Goal: Task Accomplishment & Management: Complete application form

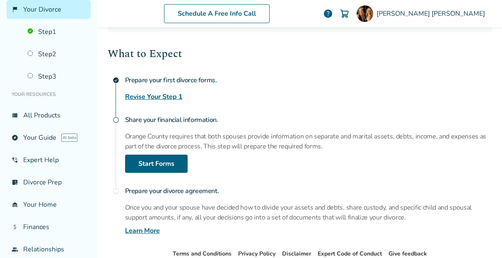
scroll to position [108, 0]
click at [145, 166] on link "Start Forms" at bounding box center [156, 164] width 63 height 18
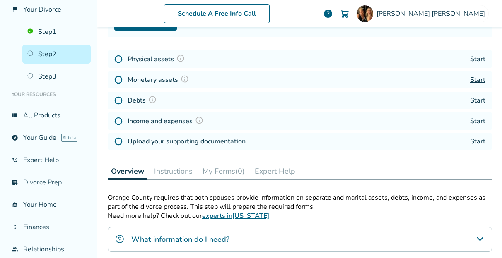
scroll to position [41, 0]
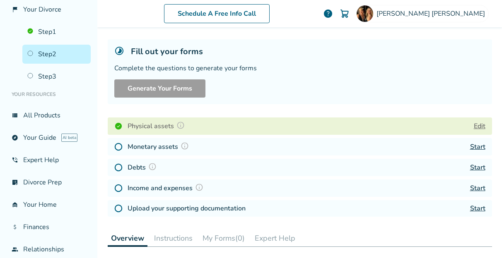
click at [288, 165] on div "Debts Start" at bounding box center [300, 167] width 384 height 17
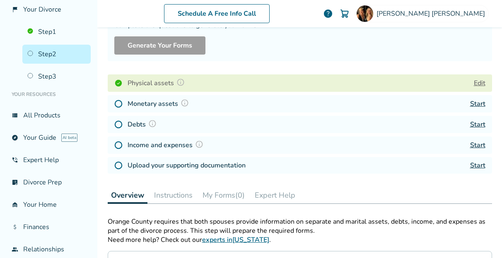
scroll to position [83, 0]
click at [475, 165] on link "Start" at bounding box center [477, 166] width 15 height 9
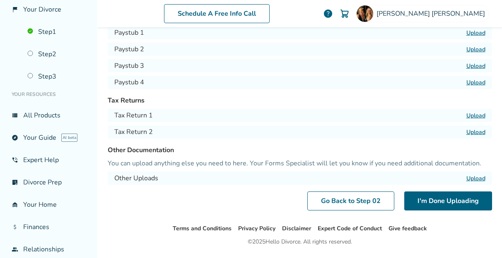
scroll to position [93, 0]
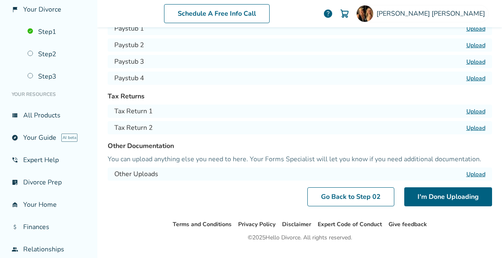
click at [479, 173] on label "Upload" at bounding box center [475, 175] width 19 height 8
click at [0, 0] on input "Upload" at bounding box center [0, 0] width 0 height 0
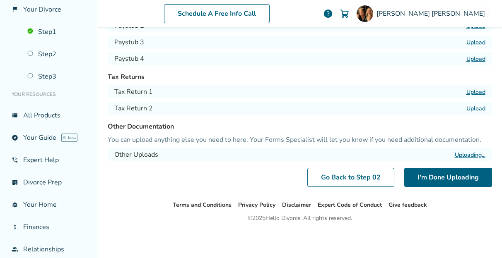
click at [459, 155] on label "Uploading..." at bounding box center [470, 155] width 31 height 8
click at [0, 0] on input "Uploading..." at bounding box center [0, 0] width 0 height 0
click at [471, 155] on label "Upload" at bounding box center [475, 155] width 19 height 8
click at [0, 0] on input "Upload" at bounding box center [0, 0] width 0 height 0
click at [473, 154] on label "Upload" at bounding box center [475, 155] width 19 height 8
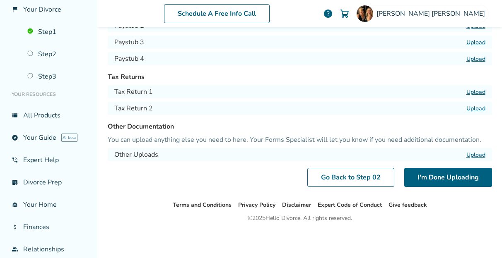
click at [0, 0] on input "Upload" at bounding box center [0, 0] width 0 height 0
click at [243, 154] on div "Other Uploads Upload" at bounding box center [300, 154] width 384 height 13
click at [473, 154] on label "Upload" at bounding box center [475, 155] width 19 height 8
click at [0, 0] on input "Upload" at bounding box center [0, 0] width 0 height 0
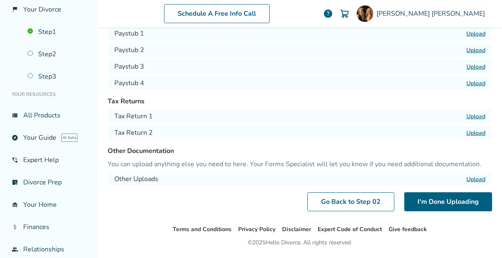
scroll to position [88, 0]
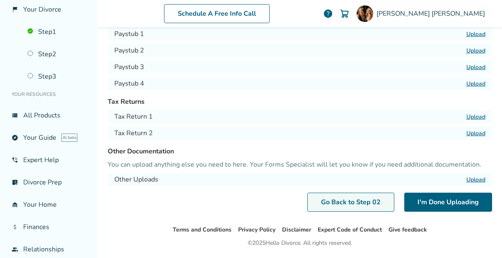
click at [348, 198] on link "Go Back to Step 0 2" at bounding box center [350, 202] width 87 height 19
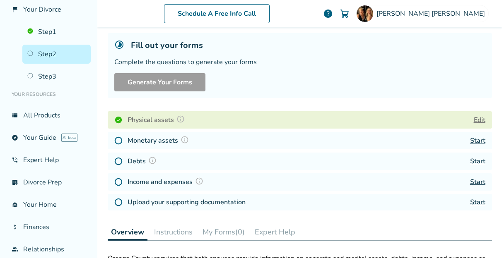
scroll to position [45, 0]
